Goal: Check status: Check status

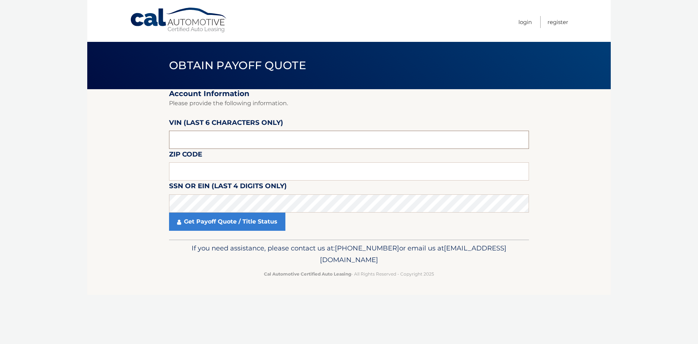
click at [187, 139] on input "text" at bounding box center [349, 140] width 360 height 18
paste input "JTJTBC"
drag, startPoint x: 163, startPoint y: 150, endPoint x: 132, endPoint y: 152, distance: 31.3
click at [132, 152] on section "Account Information Please provide the following information. [PERSON_NAME] (la…" at bounding box center [349, 164] width 524 height 150
type input "JTJTBC"
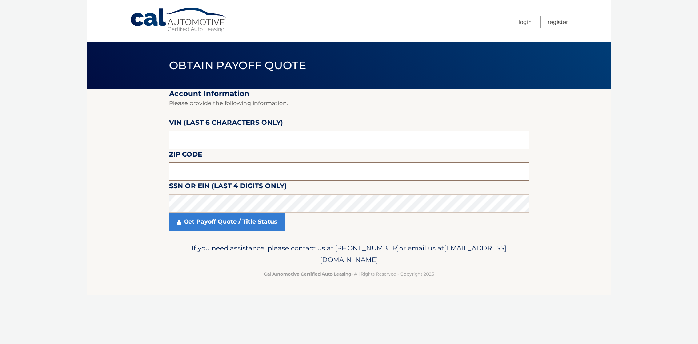
click at [194, 172] on input "text" at bounding box center [349, 171] width 360 height 18
type input "11787"
click button "For Originating Dealer" at bounding box center [0, 0] width 0 height 0
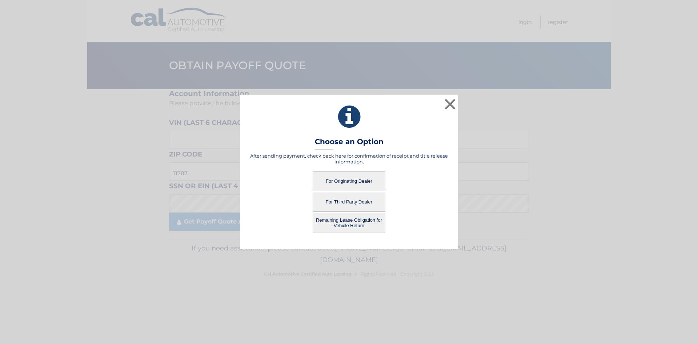
click at [362, 181] on button "For Originating Dealer" at bounding box center [349, 181] width 73 height 20
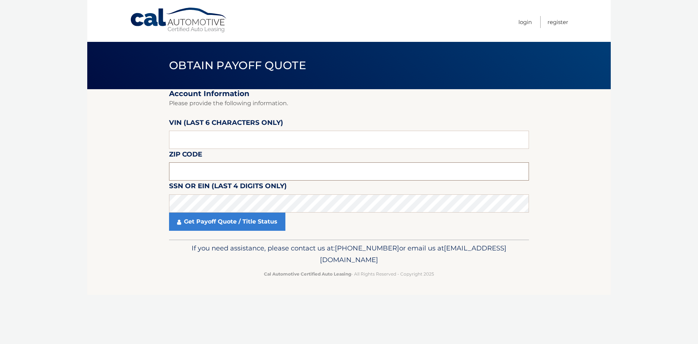
click at [189, 166] on input "text" at bounding box center [349, 171] width 360 height 18
drag, startPoint x: 194, startPoint y: 177, endPoint x: 192, endPoint y: 169, distance: 8.2
click at [194, 176] on input "text" at bounding box center [349, 171] width 360 height 18
type input "11787"
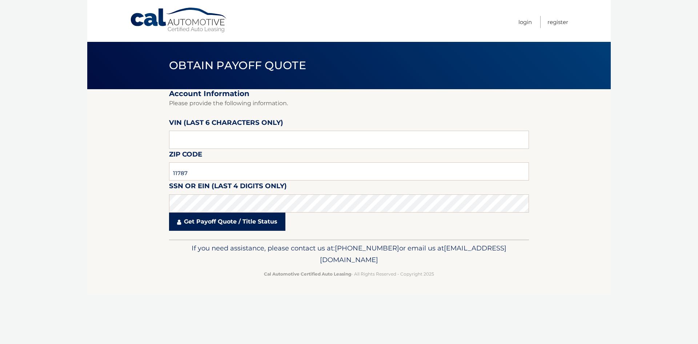
click at [234, 221] on link "Get Payoff Quote / Title Status" at bounding box center [227, 221] width 116 height 18
click at [213, 223] on body "Cal Automotive Menu Login Register Obtain Payoff Quote" at bounding box center [349, 172] width 698 height 344
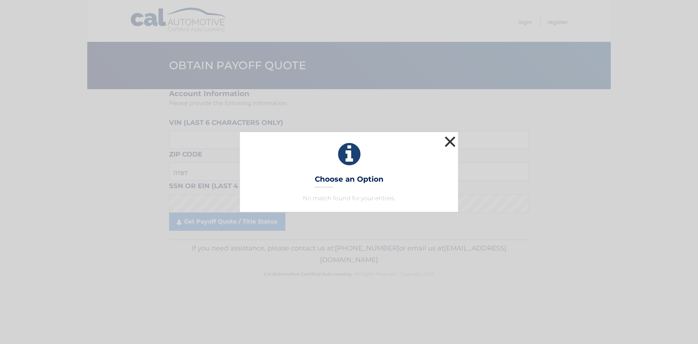
click at [450, 143] on button "×" at bounding box center [450, 141] width 15 height 15
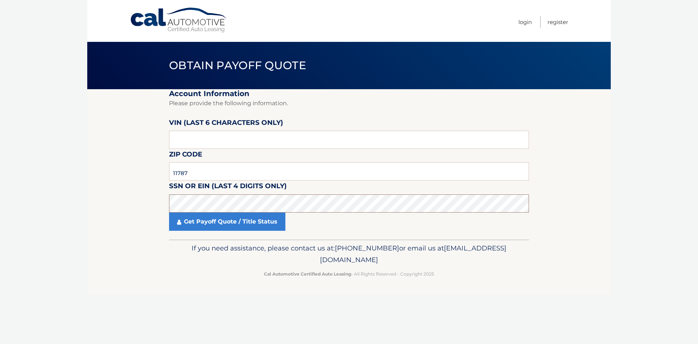
click at [158, 209] on section "Account Information Please provide the following information. VIN (last 6 chara…" at bounding box center [349, 164] width 524 height 150
click button "For Originating Dealer" at bounding box center [0, 0] width 0 height 0
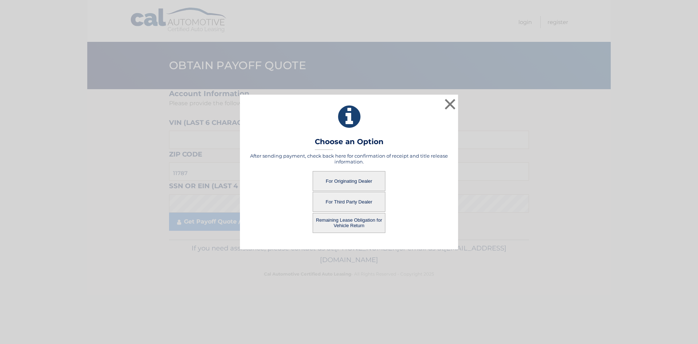
click at [368, 179] on button "For Originating Dealer" at bounding box center [349, 181] width 73 height 20
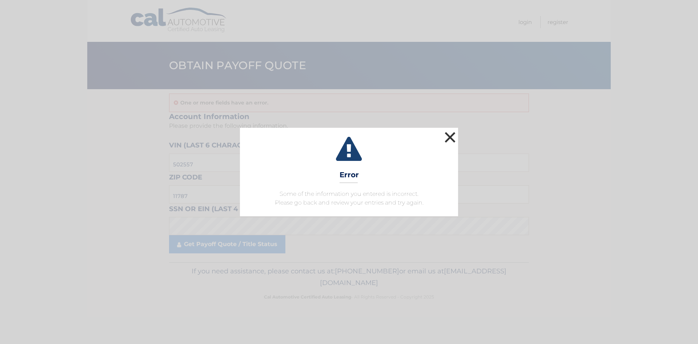
click at [452, 137] on button "×" at bounding box center [450, 137] width 15 height 15
